Goal: Task Accomplishment & Management: Complete application form

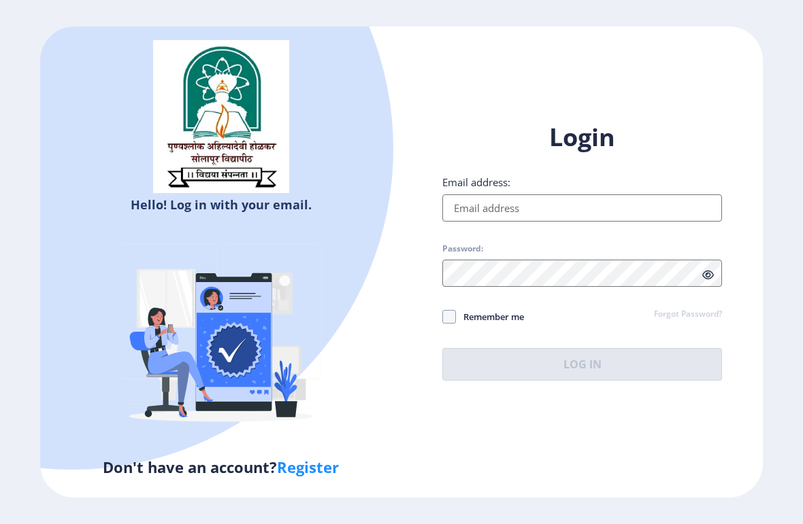
click at [550, 215] on input "Email address:" at bounding box center [582, 208] width 280 height 27
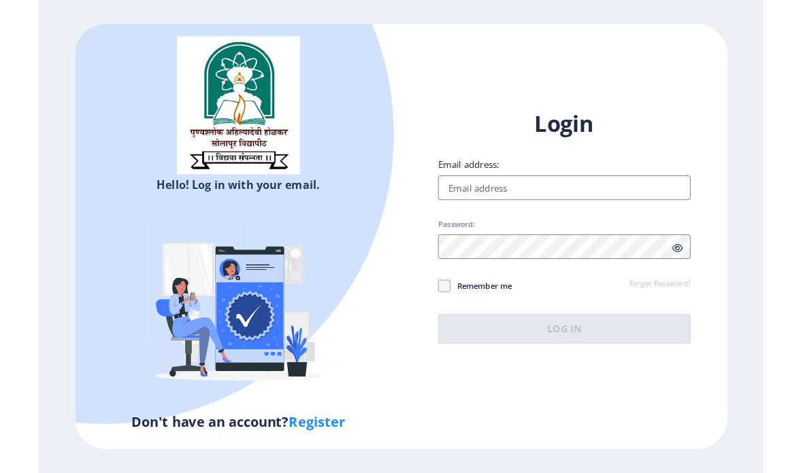
scroll to position [54, 0]
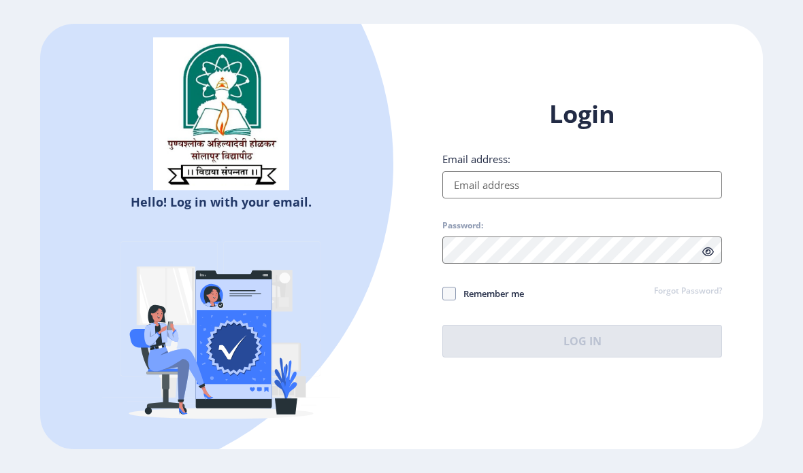
type input "[EMAIL_ADDRESS][DOMAIN_NAME]"
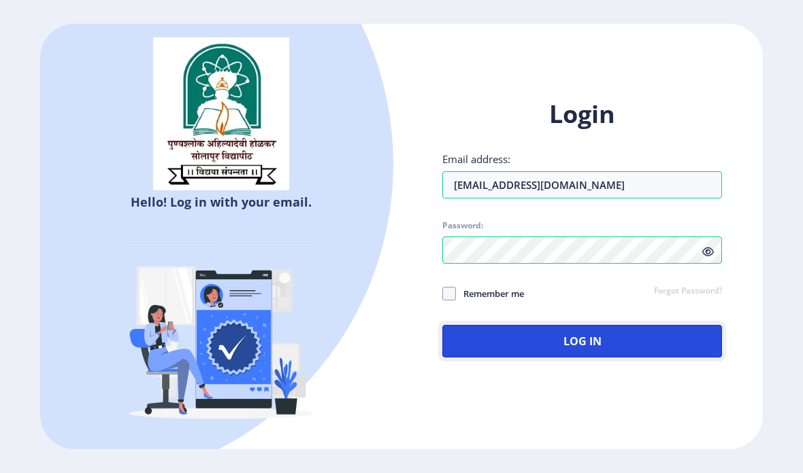
click at [585, 325] on button "Log In" at bounding box center [582, 341] width 280 height 33
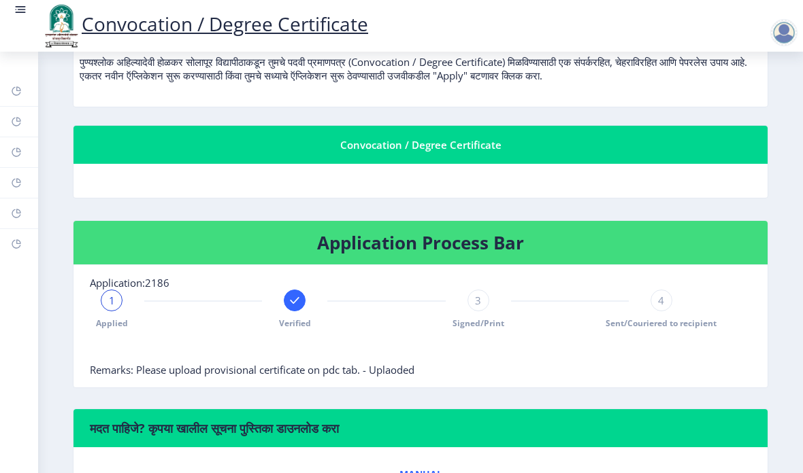
scroll to position [195, 0]
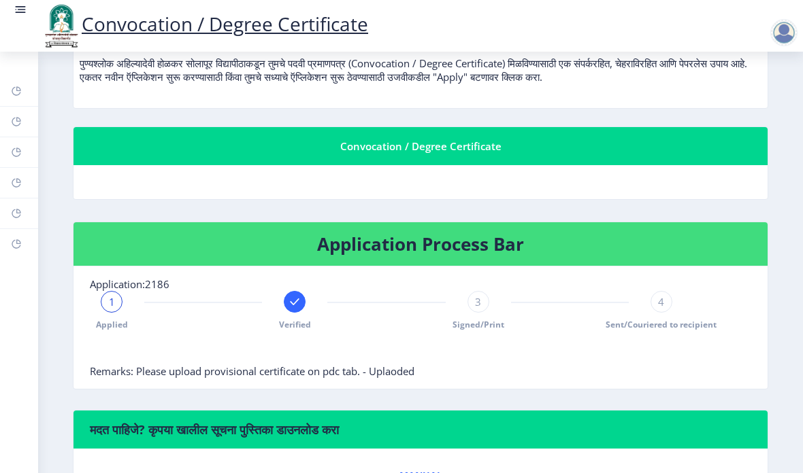
click at [27, 10] on rect at bounding box center [21, 10] width 14 height 14
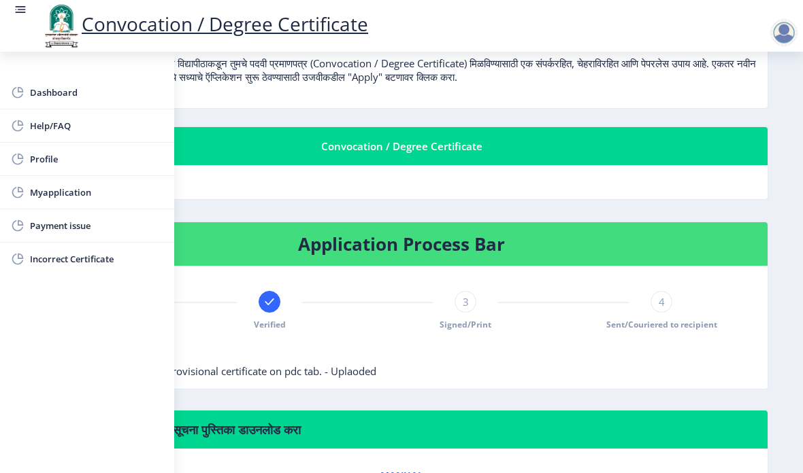
click at [56, 185] on span "Myapplication" at bounding box center [96, 192] width 133 height 16
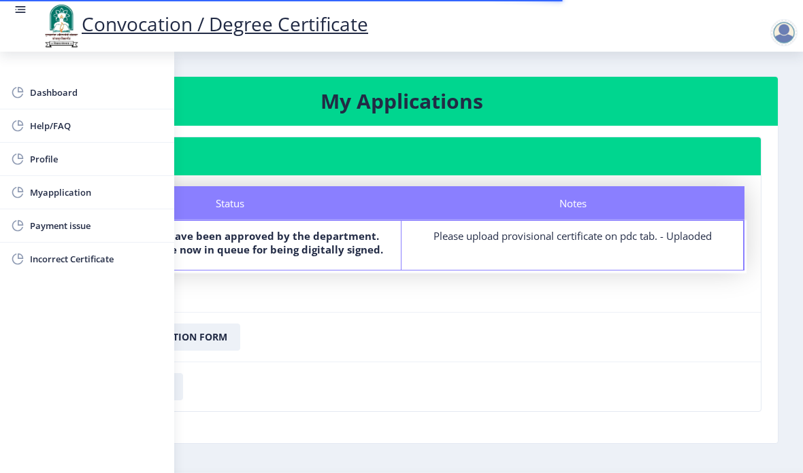
click at [23, 5] on rect at bounding box center [21, 10] width 14 height 14
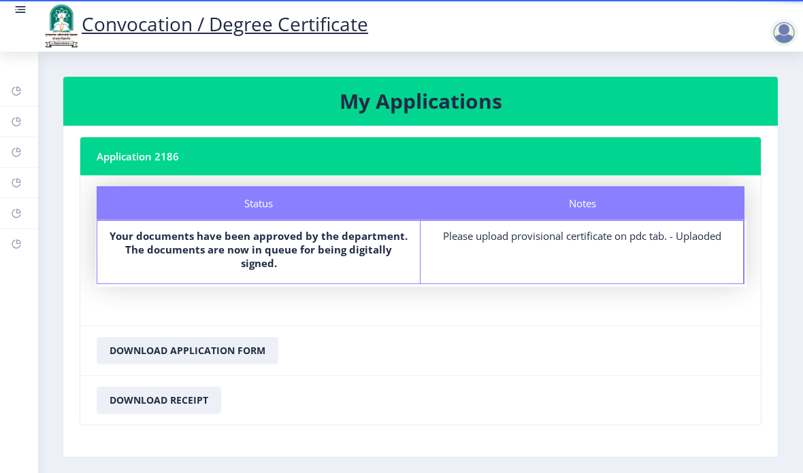
click at [784, 43] on div at bounding box center [783, 32] width 27 height 27
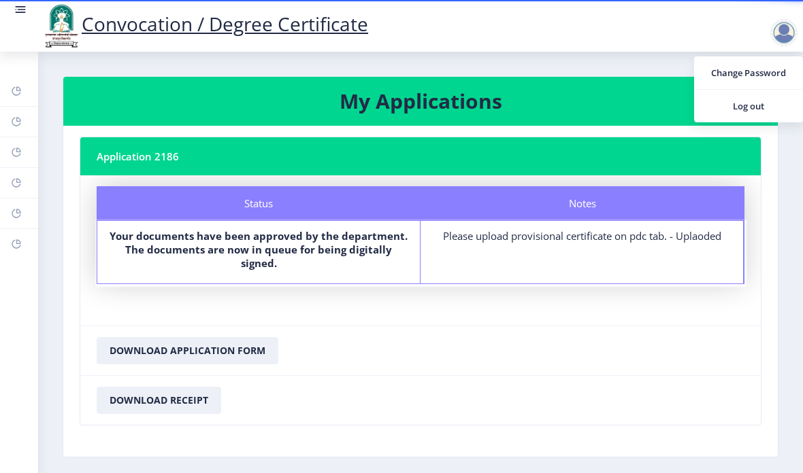
click at [787, 33] on div at bounding box center [783, 32] width 27 height 27
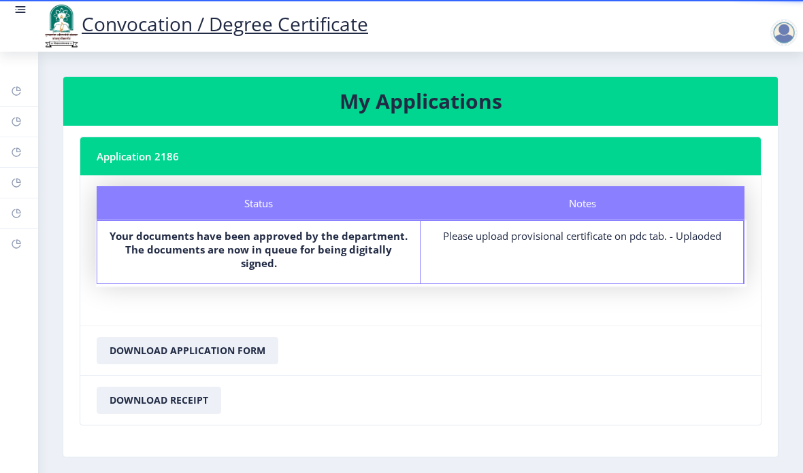
click at [790, 29] on div at bounding box center [783, 32] width 27 height 27
